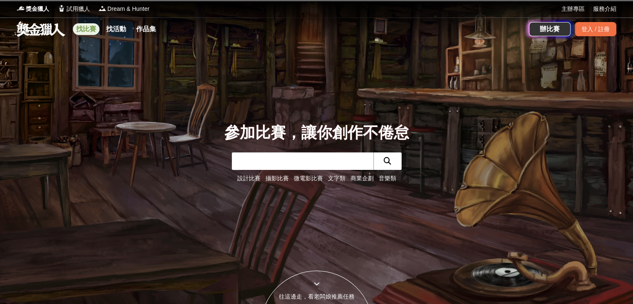
click at [93, 31] on link "找比賽" at bounding box center [86, 29] width 27 height 12
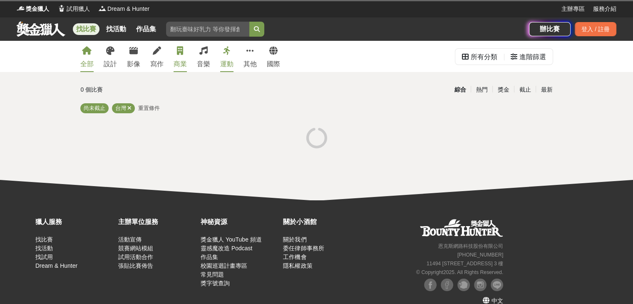
click at [174, 49] on link "商業" at bounding box center [179, 56] width 13 height 31
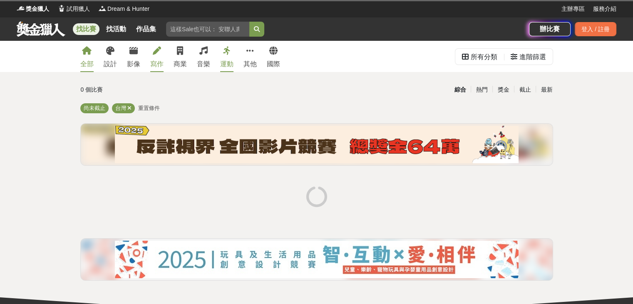
click at [157, 50] on icon at bounding box center [157, 51] width 8 height 8
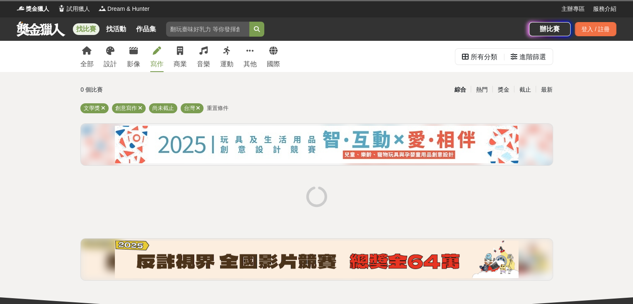
click at [157, 50] on icon at bounding box center [157, 51] width 8 height 8
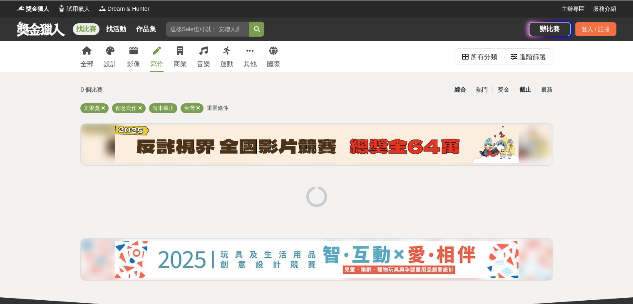
click at [531, 89] on div "截止" at bounding box center [525, 89] width 22 height 15
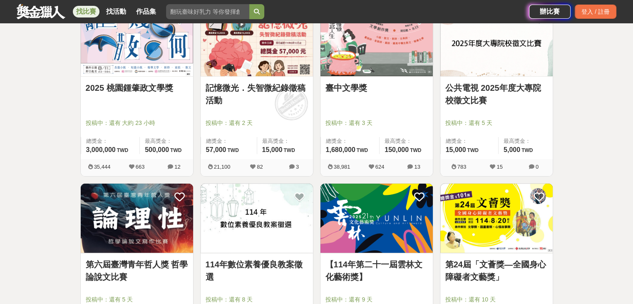
scroll to position [125, 0]
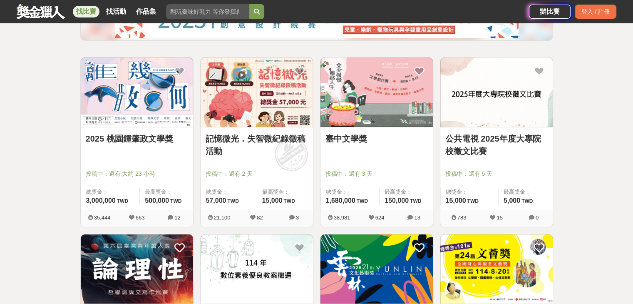
click at [124, 139] on link "2025 桃園鍾肇政文學獎" at bounding box center [137, 138] width 102 height 12
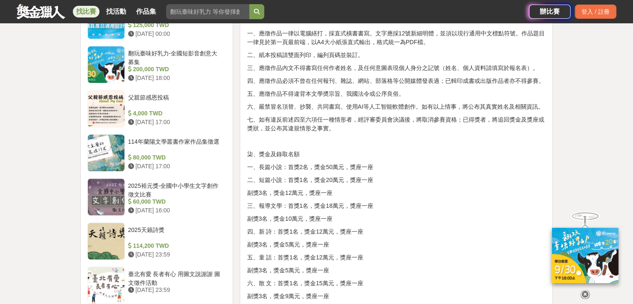
scroll to position [874, 0]
